Goal: Answer question/provide support

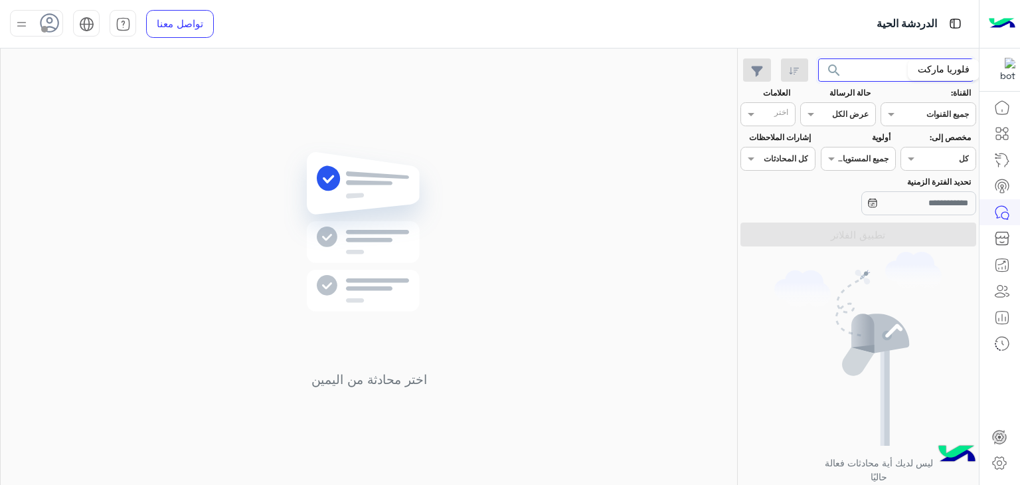
drag, startPoint x: 874, startPoint y: 74, endPoint x: 1019, endPoint y: 59, distance: 146.2
click at [1019, 59] on div "الدردشة الحية تواصل معنا مركز المساعدة عربي English ****** search القناة: القنا…" at bounding box center [510, 242] width 1020 height 485
click at [818, 58] on button "search" at bounding box center [834, 72] width 33 height 29
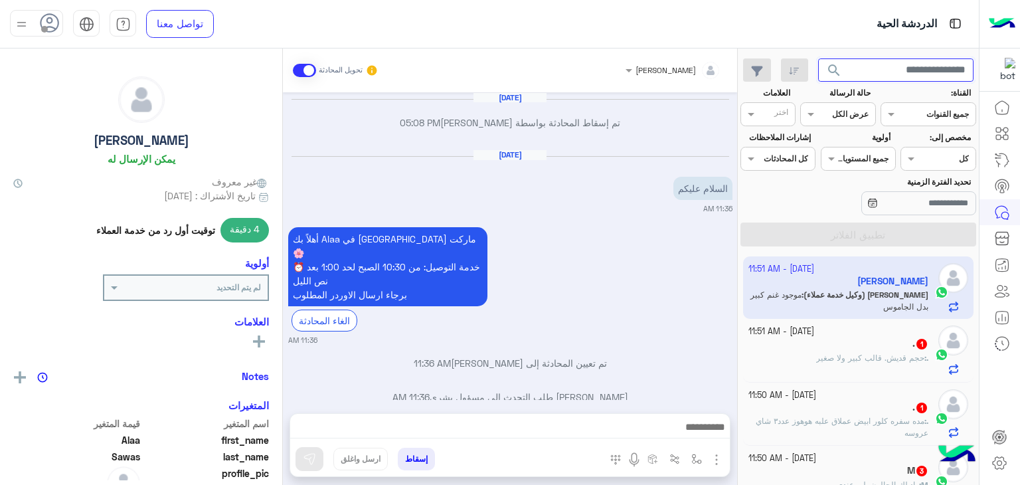
scroll to position [847, 0]
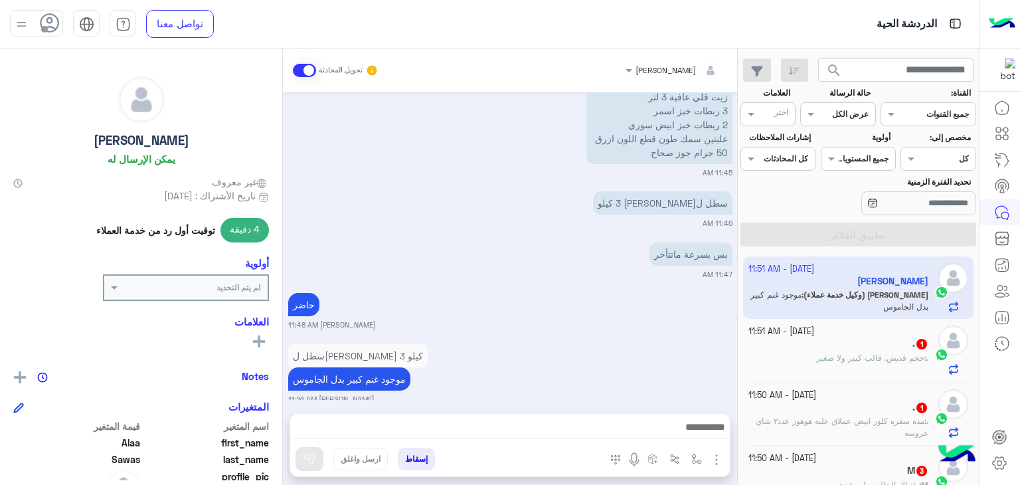
click at [632, 343] on div "سطل لبن جاموس 3 كيلو موجود غنم كبير بدل الجاموس خالد صقر 11:51 AM" at bounding box center [510, 373] width 444 height 64
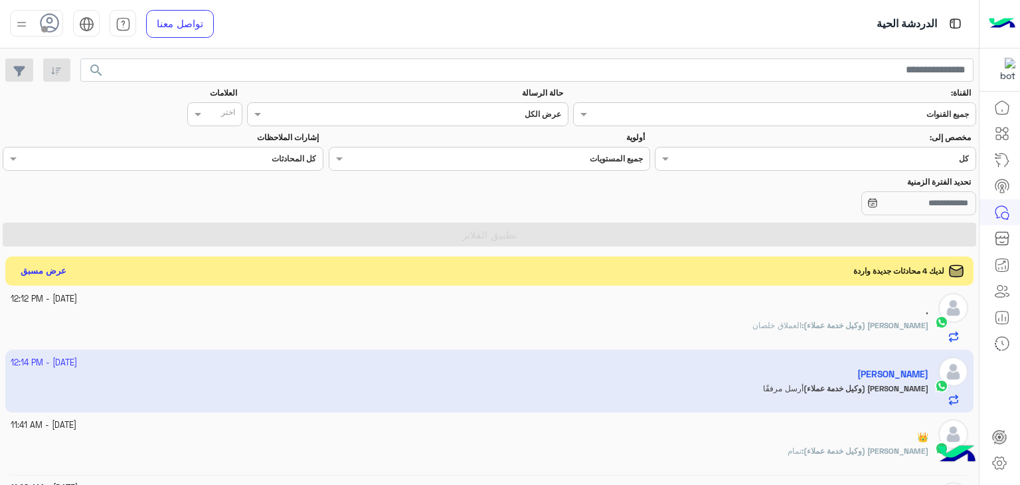
scroll to position [199, 0]
